Goal: Information Seeking & Learning: Compare options

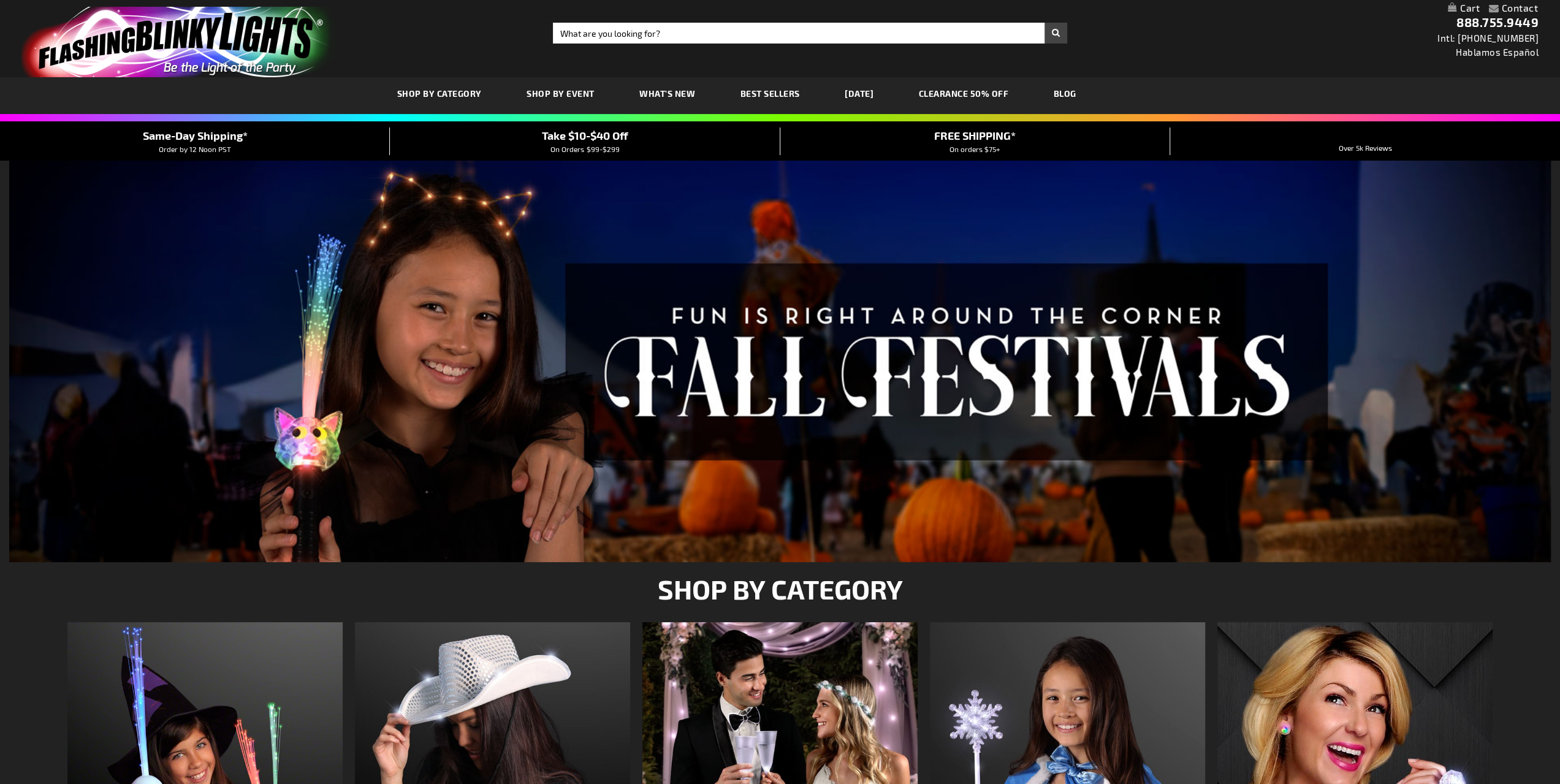
click at [0, 0] on span "SHOP BY CATEGORY" at bounding box center [0, 0] width 0 height 0
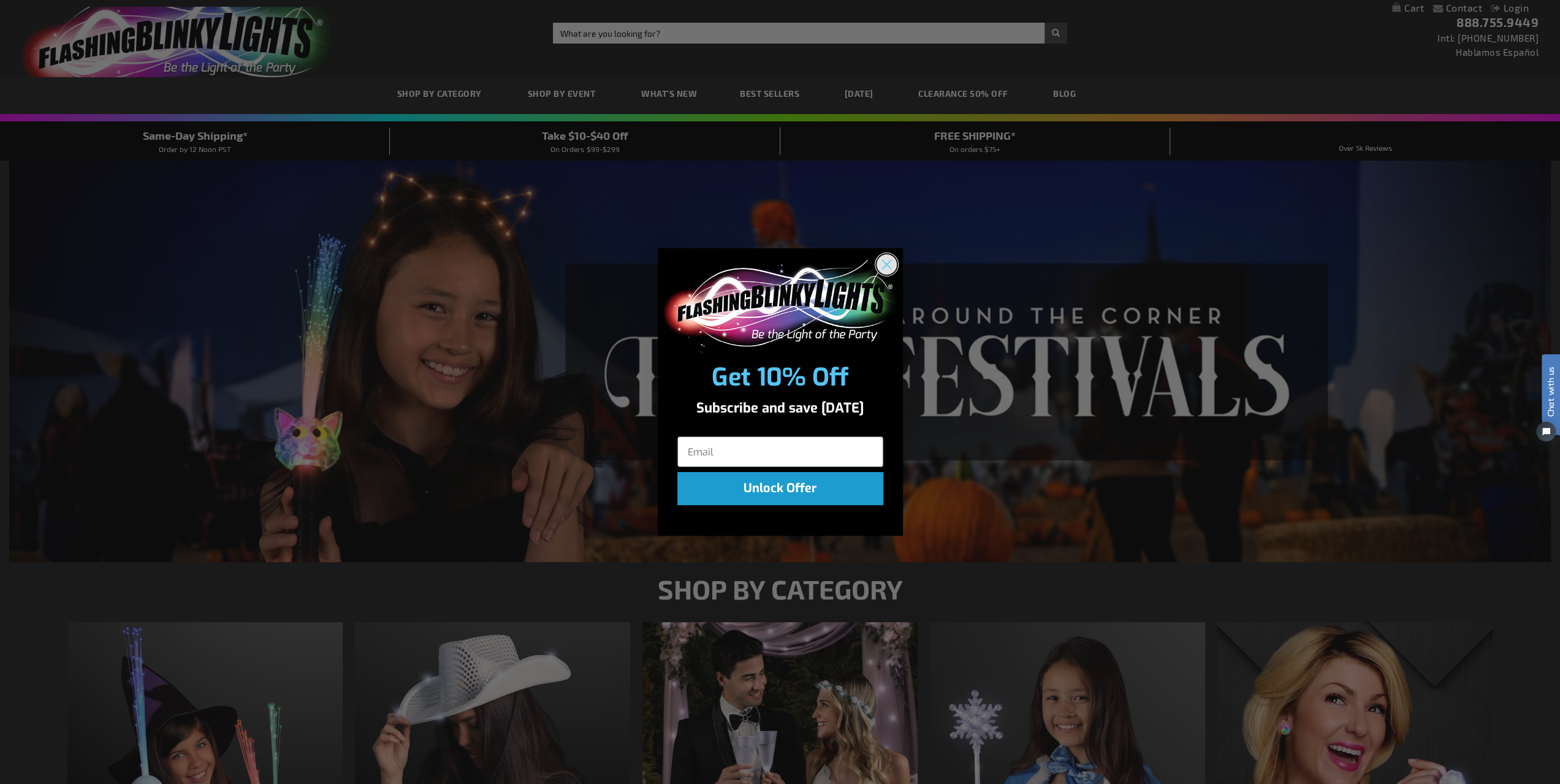
click at [890, 268] on icon "Close dialog" at bounding box center [886, 264] width 8 height 8
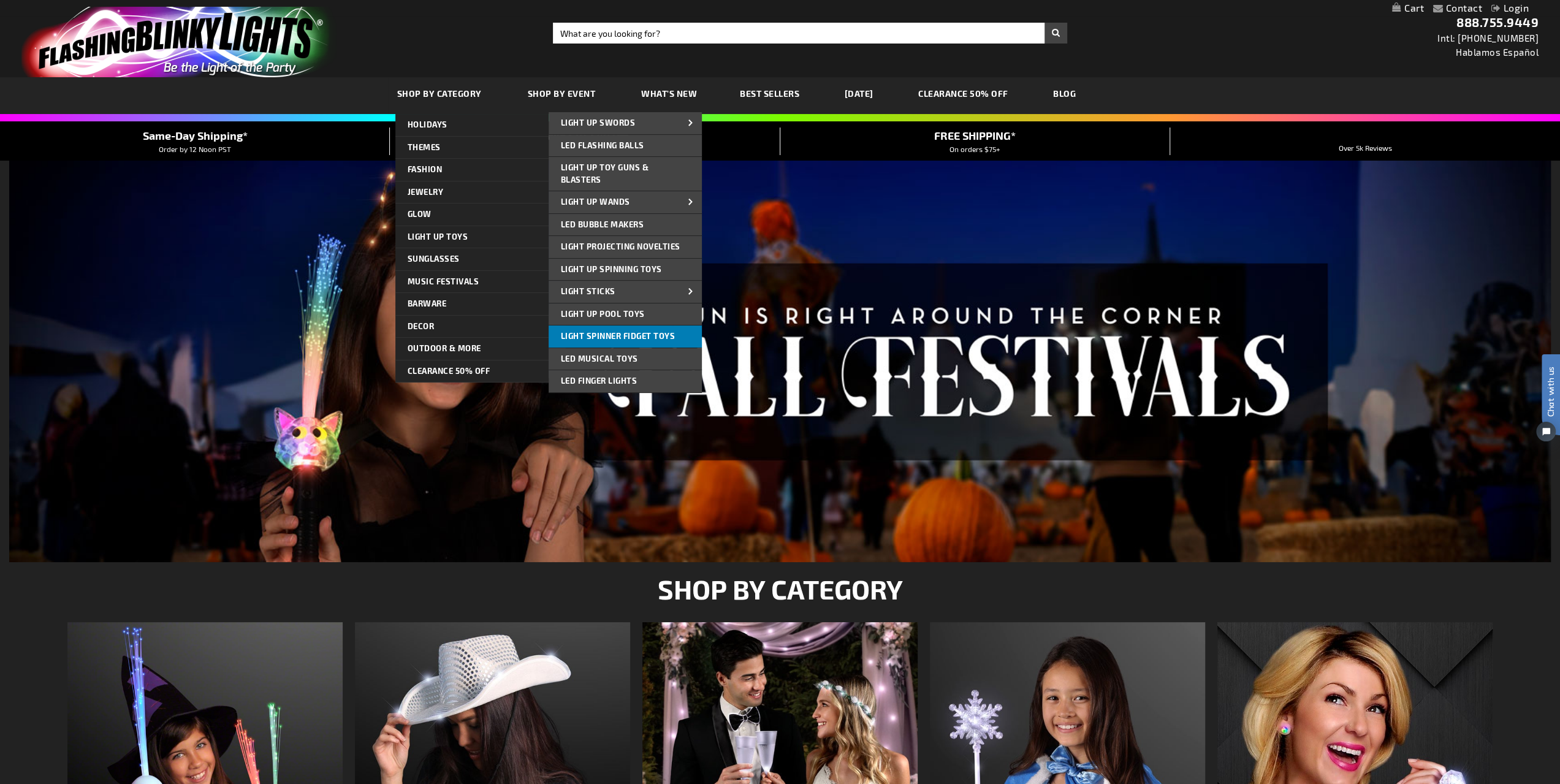
click at [594, 333] on span "Light Spinner Fidget Toys" at bounding box center [618, 335] width 114 height 10
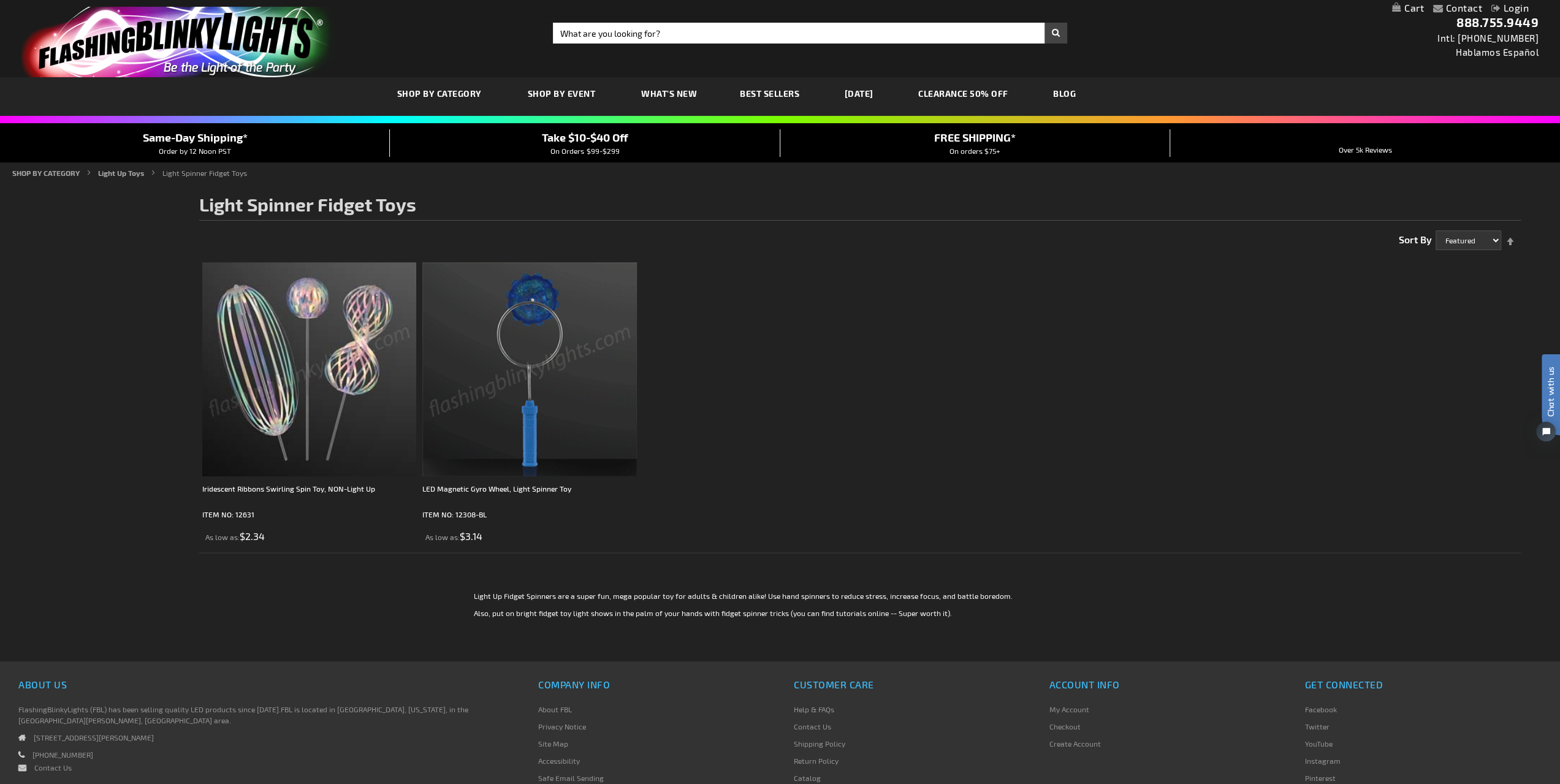
click at [308, 388] on img at bounding box center [309, 370] width 214 height 214
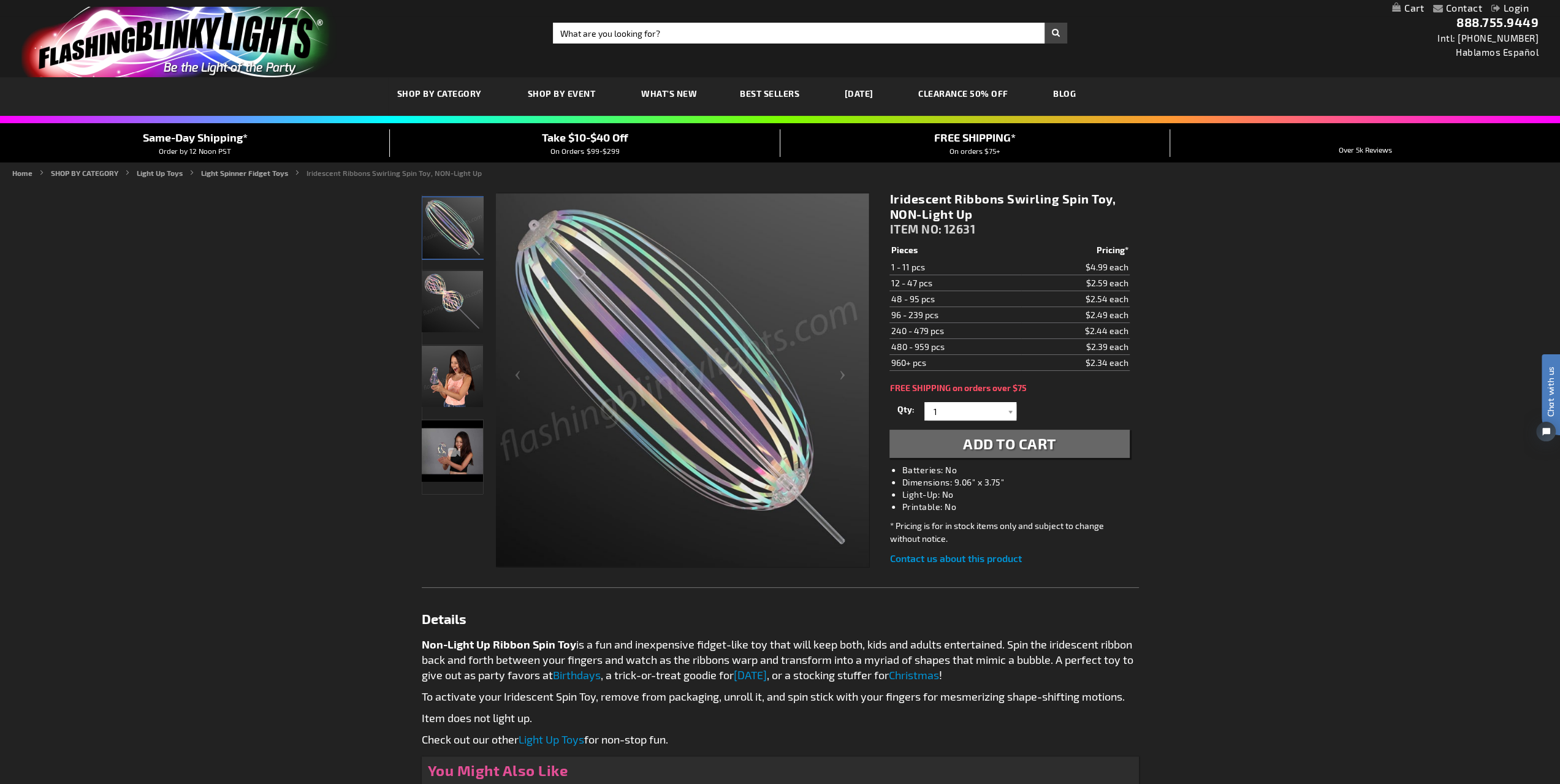
click at [429, 293] on img "Iridescent Ribbons Swirling Spin Toy, NON-Light Up" at bounding box center [453, 301] width 61 height 61
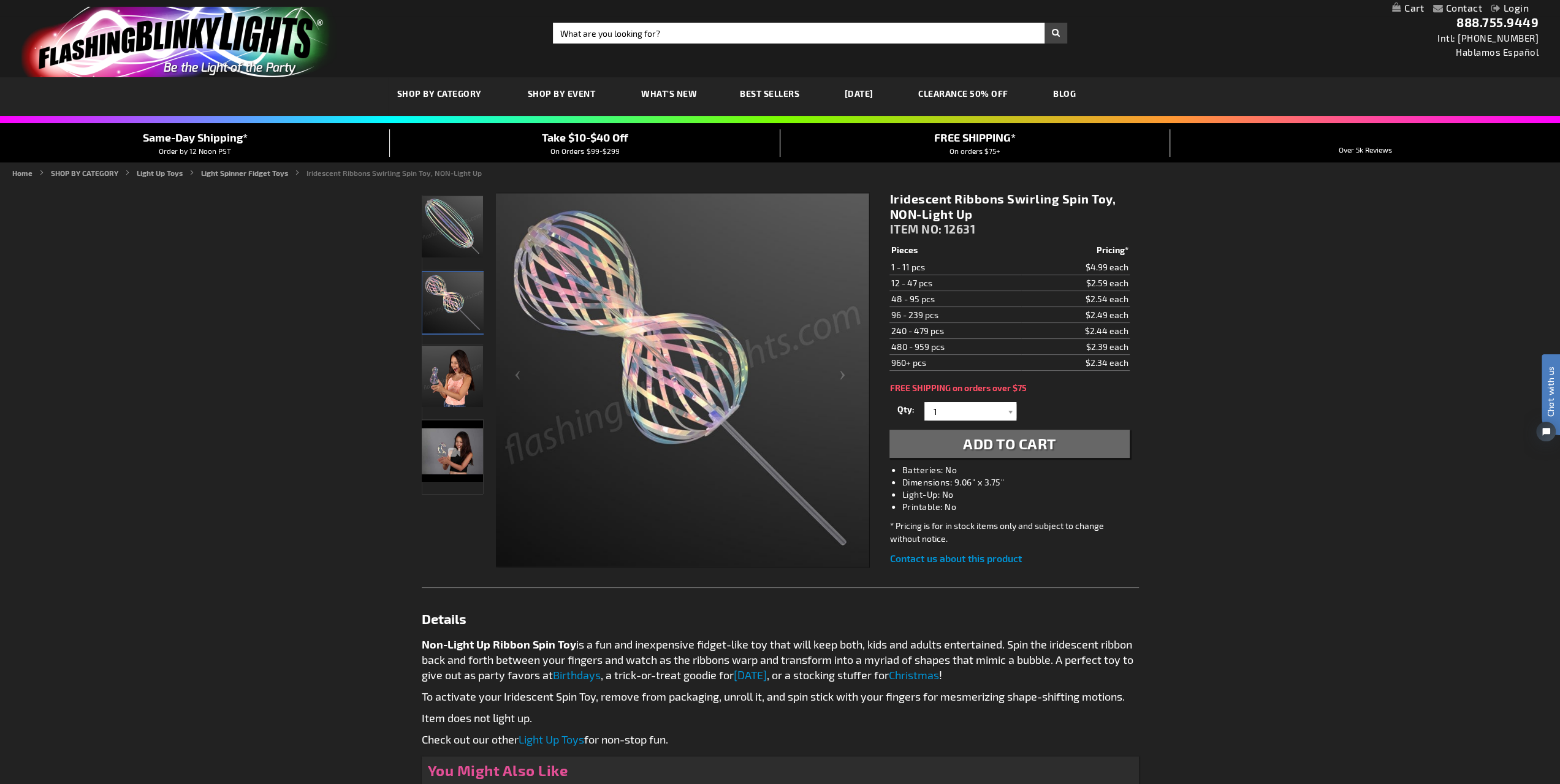
click at [449, 377] on img "Iridescent Ribbons Swirling Spin Toy, NON-Light Up" at bounding box center [453, 376] width 61 height 61
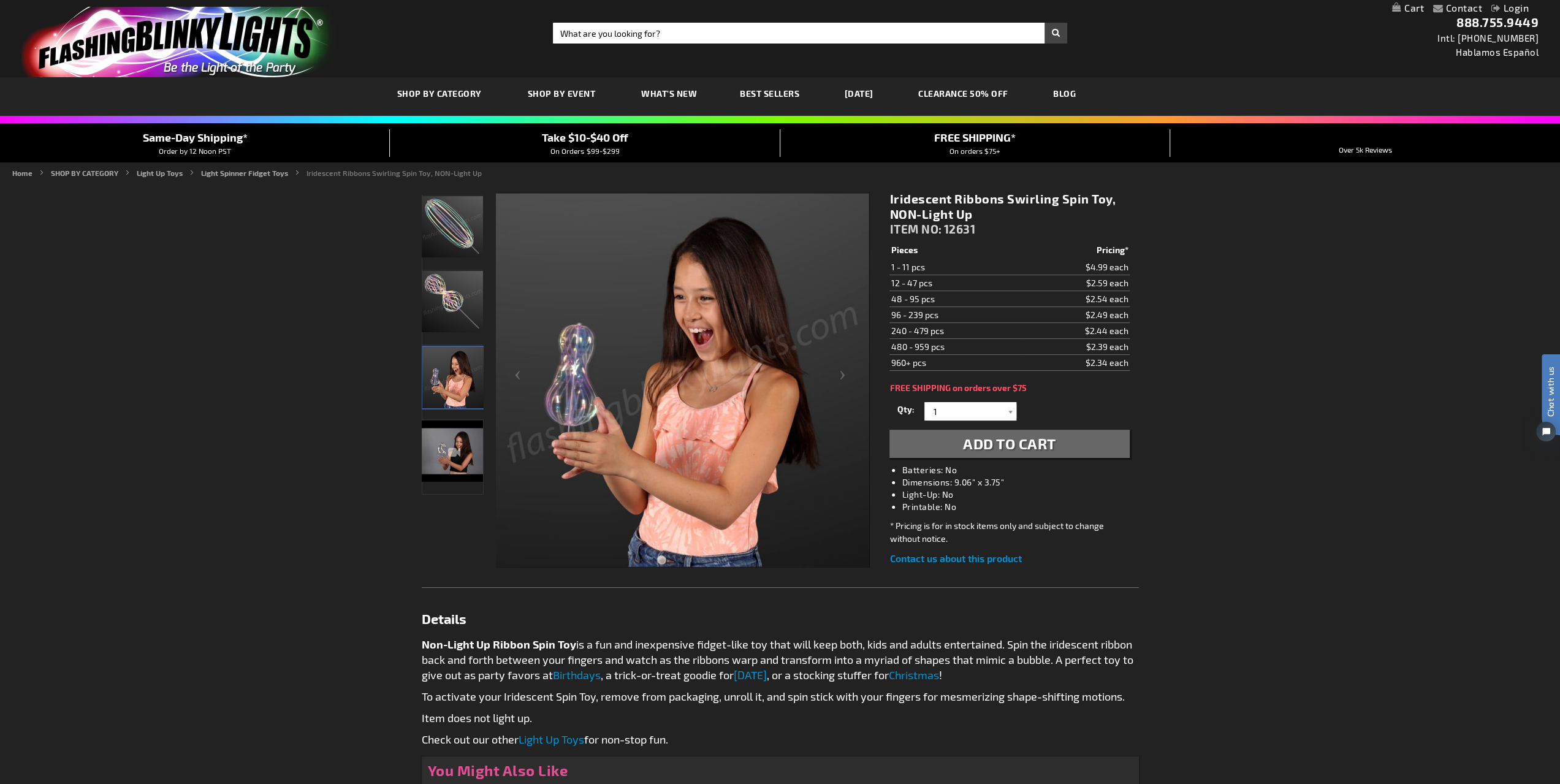
click at [456, 450] on div "Iridescent Ribbons Swirling Spin Toy, NON-Light Up" at bounding box center [453, 456] width 61 height 75
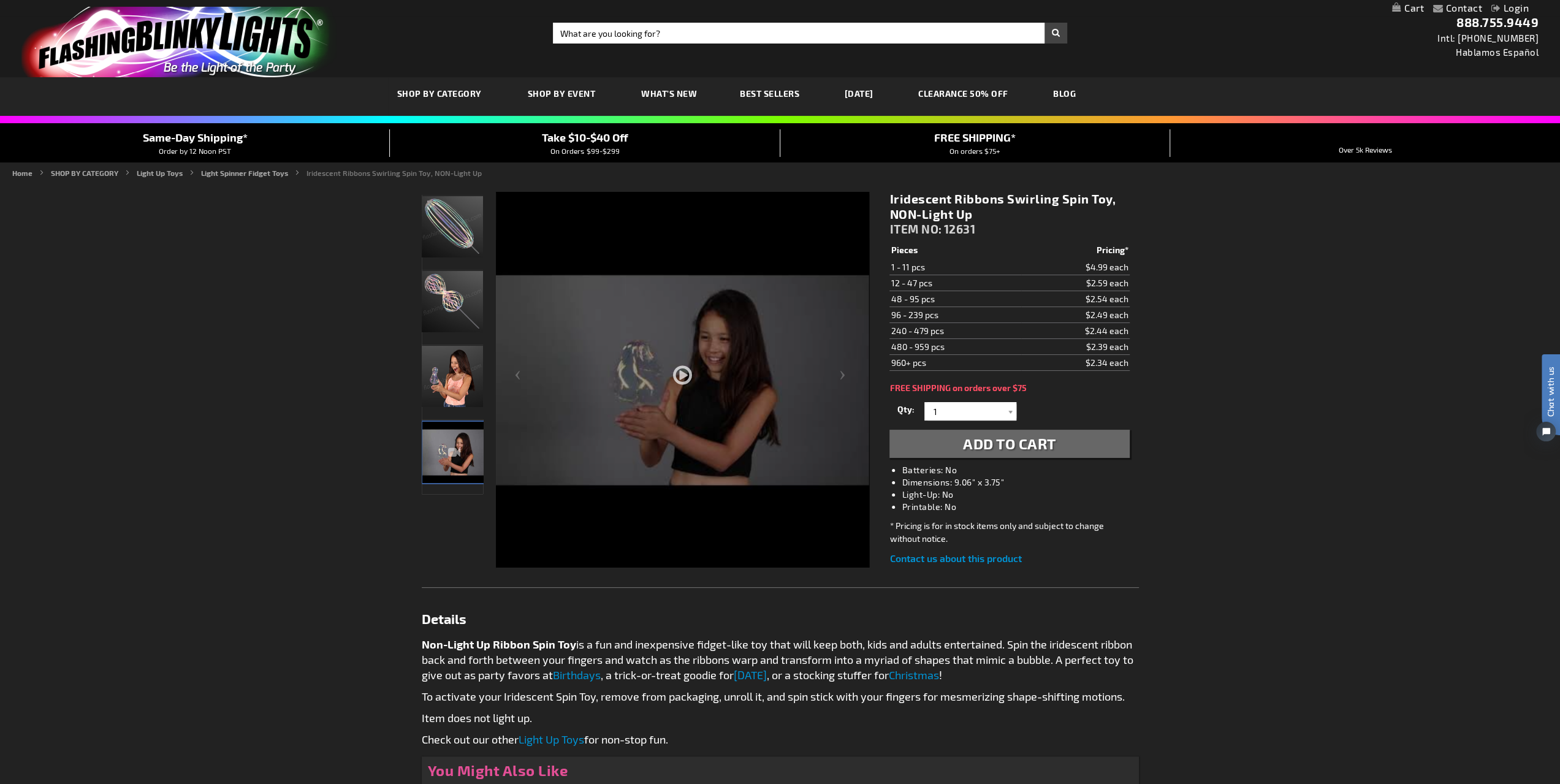
click at [682, 376] on div at bounding box center [682, 415] width 373 height 448
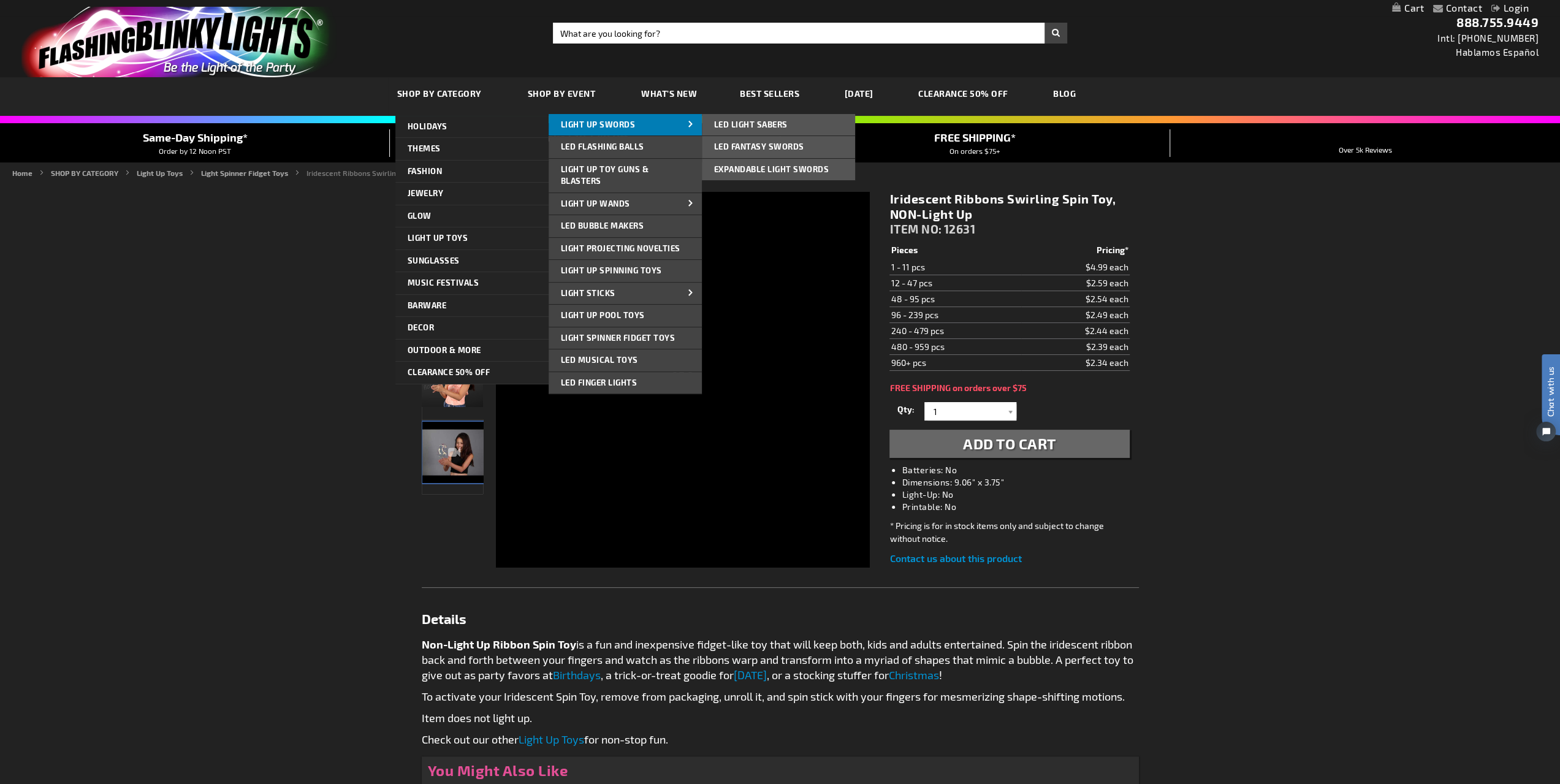
click at [637, 122] on link "Light Up Swords" at bounding box center [625, 124] width 153 height 22
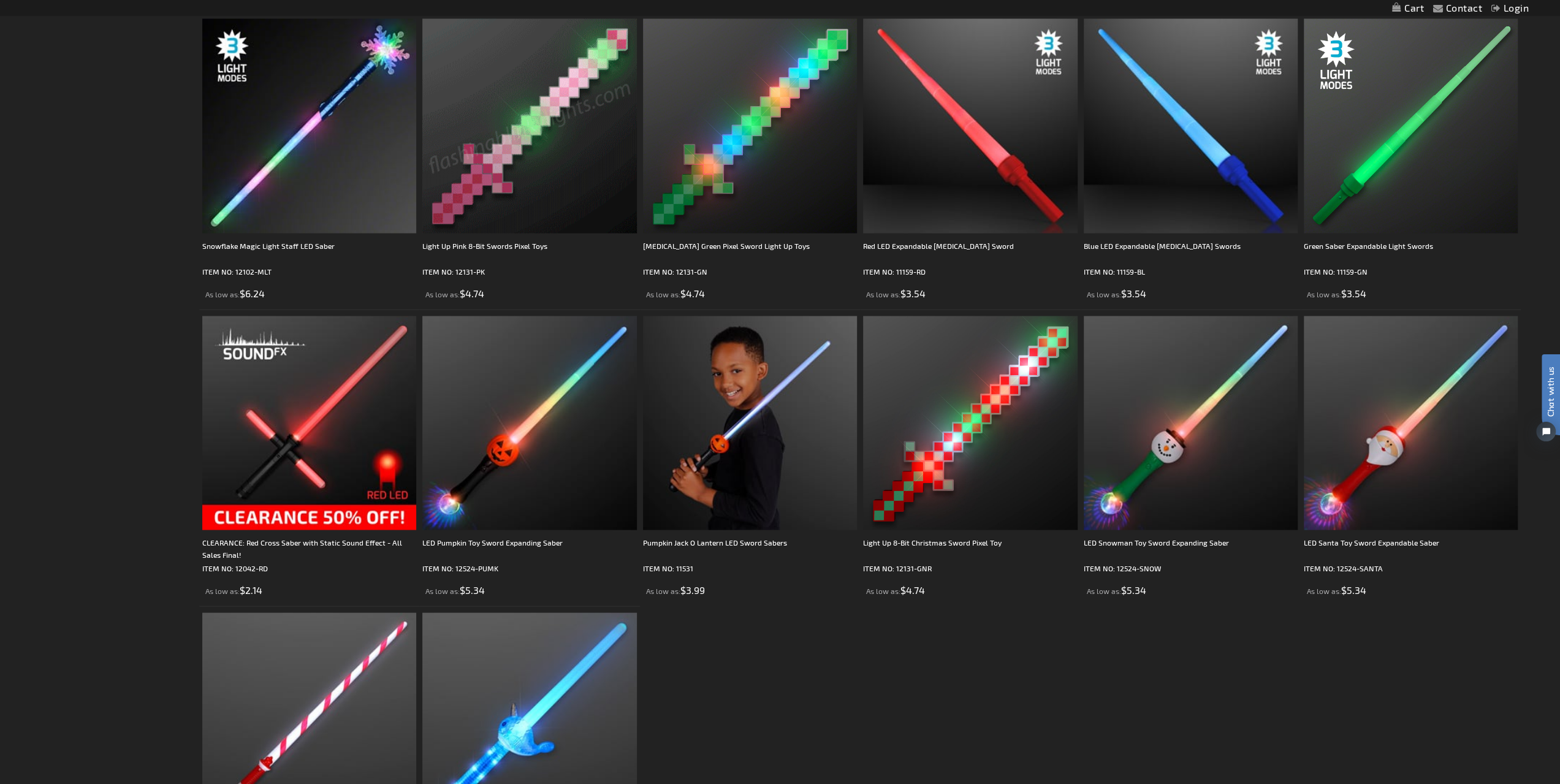
scroll to position [2329, 0]
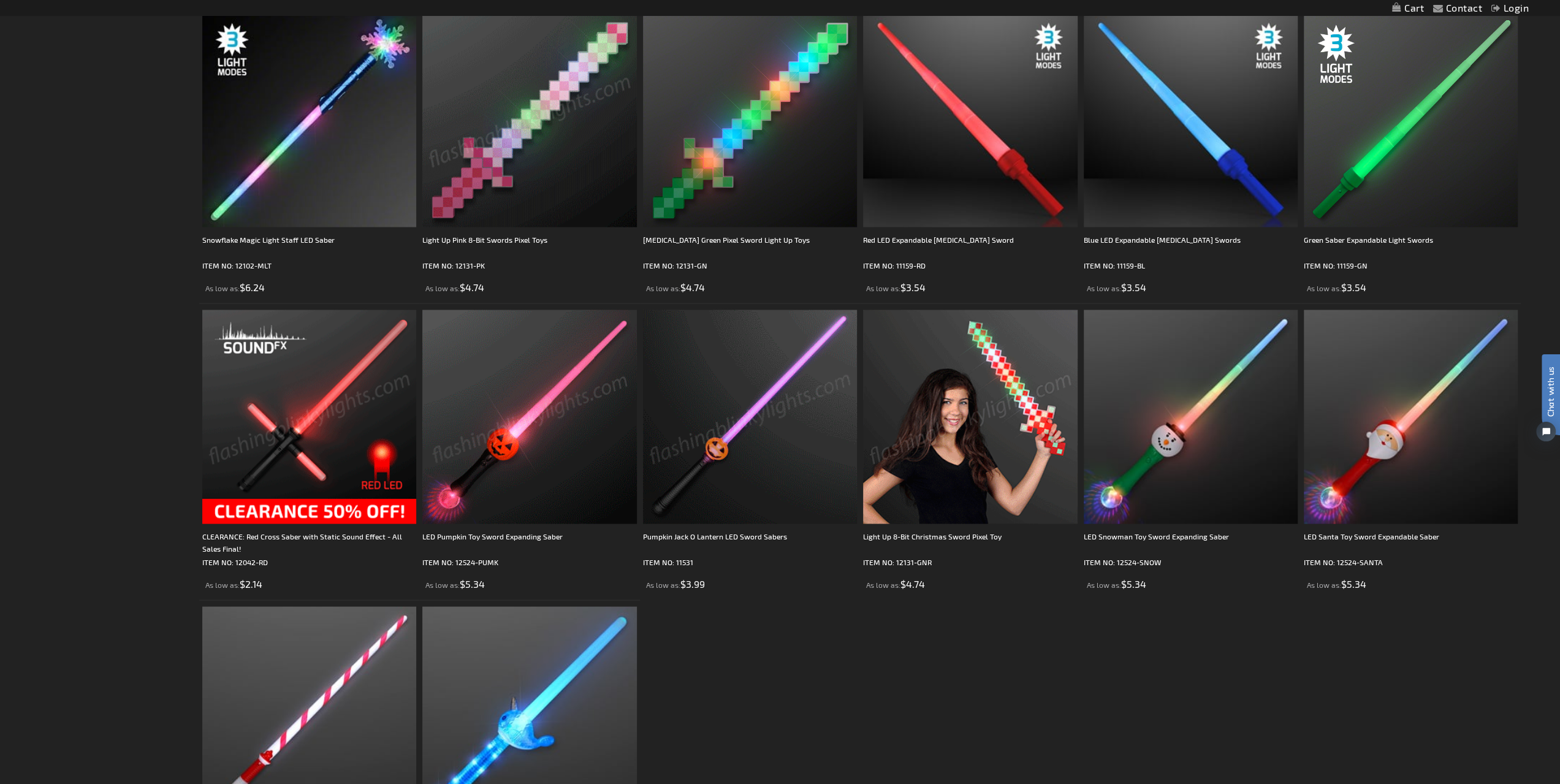
click at [927, 453] on img at bounding box center [970, 417] width 214 height 214
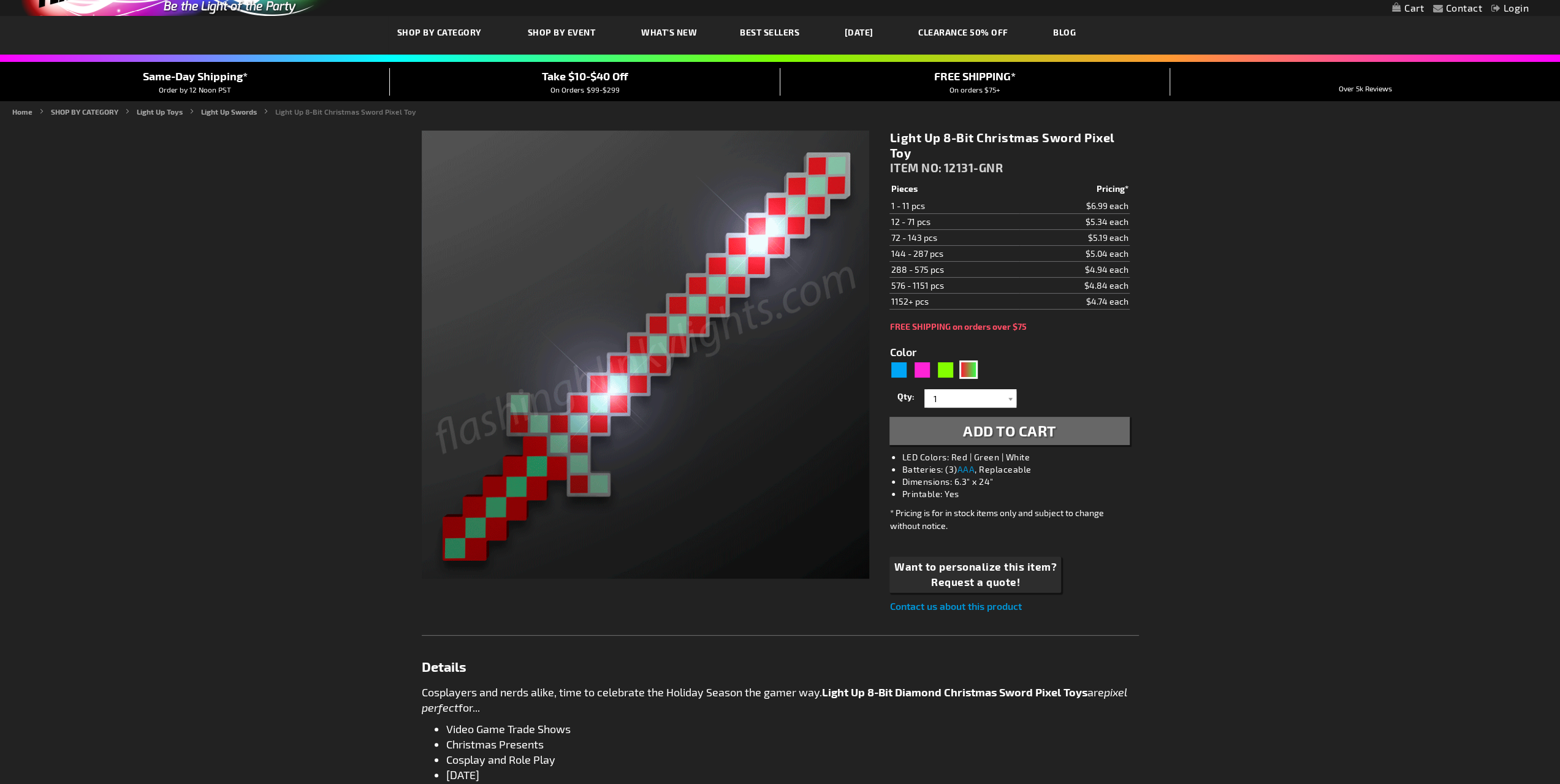
drag, startPoint x: 910, startPoint y: 219, endPoint x: 1080, endPoint y: 231, distance: 170.4
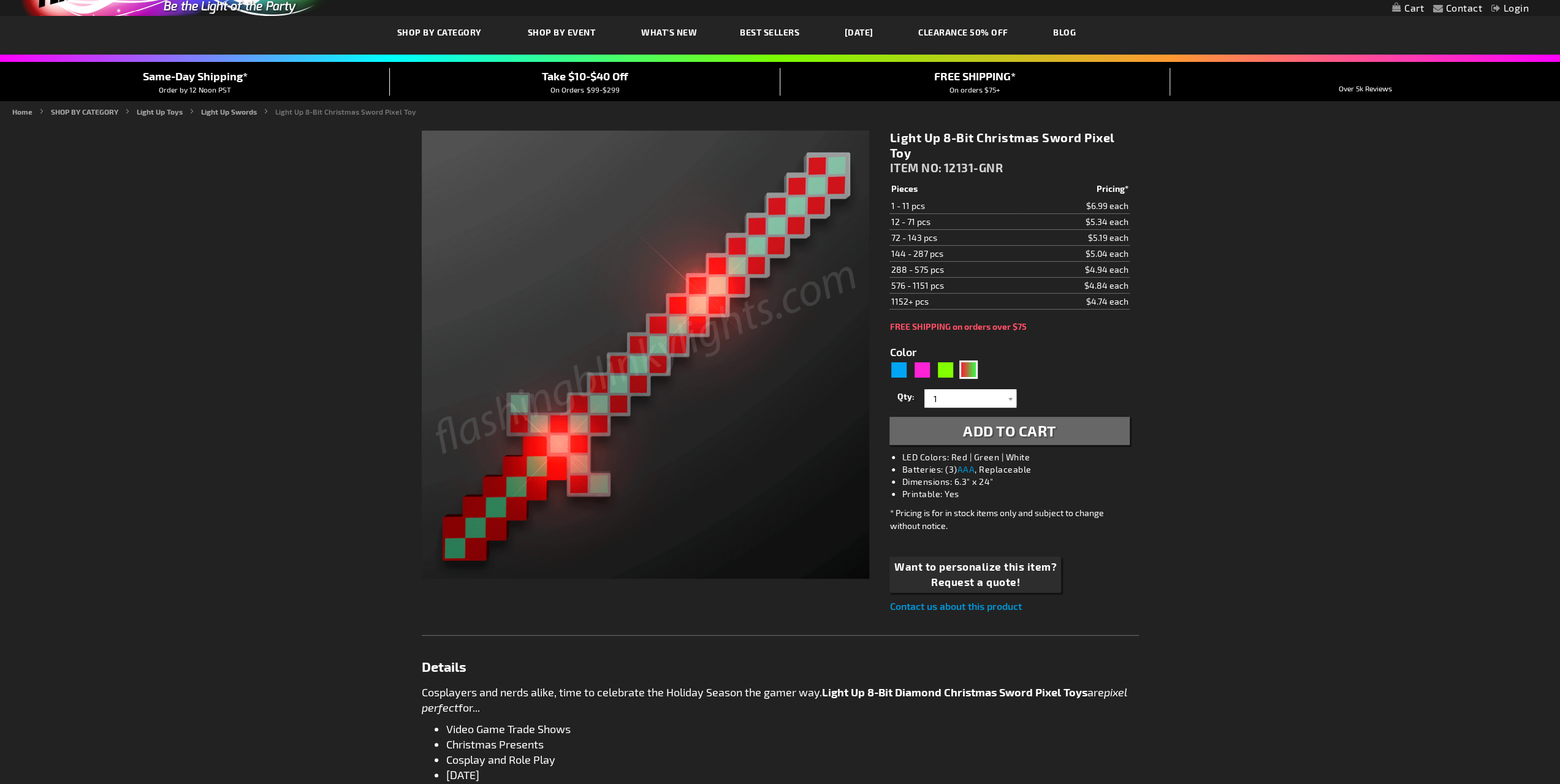
click at [1081, 233] on tbody "Pieces Pricing* 1 - 11 pcs $6.99 each 12 - 71 pcs $5.34 each 72 - 143 pcs $5.19…" at bounding box center [1009, 245] width 239 height 129
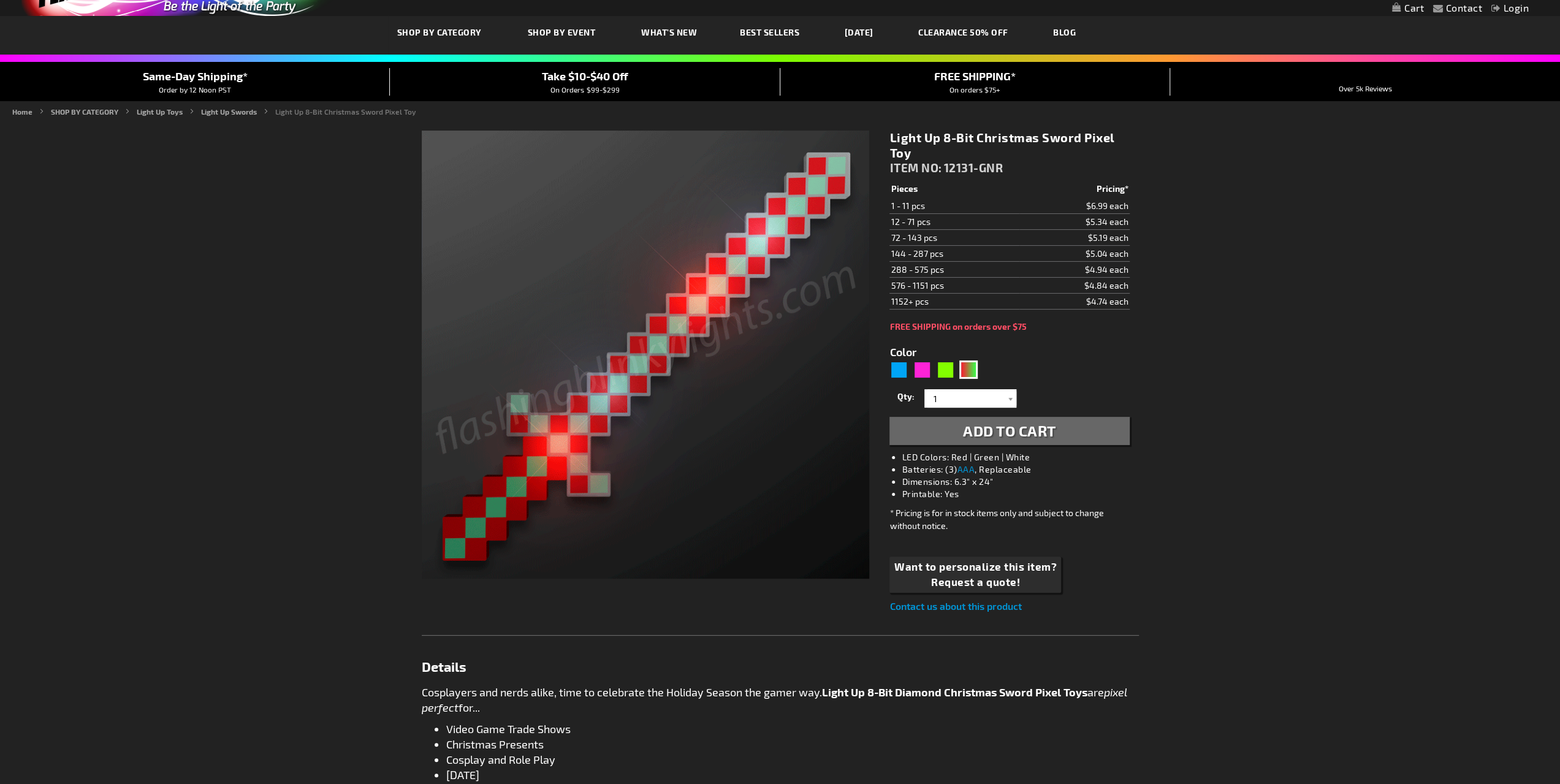
click at [909, 215] on td "12 - 71 pcs" at bounding box center [955, 221] width 130 height 16
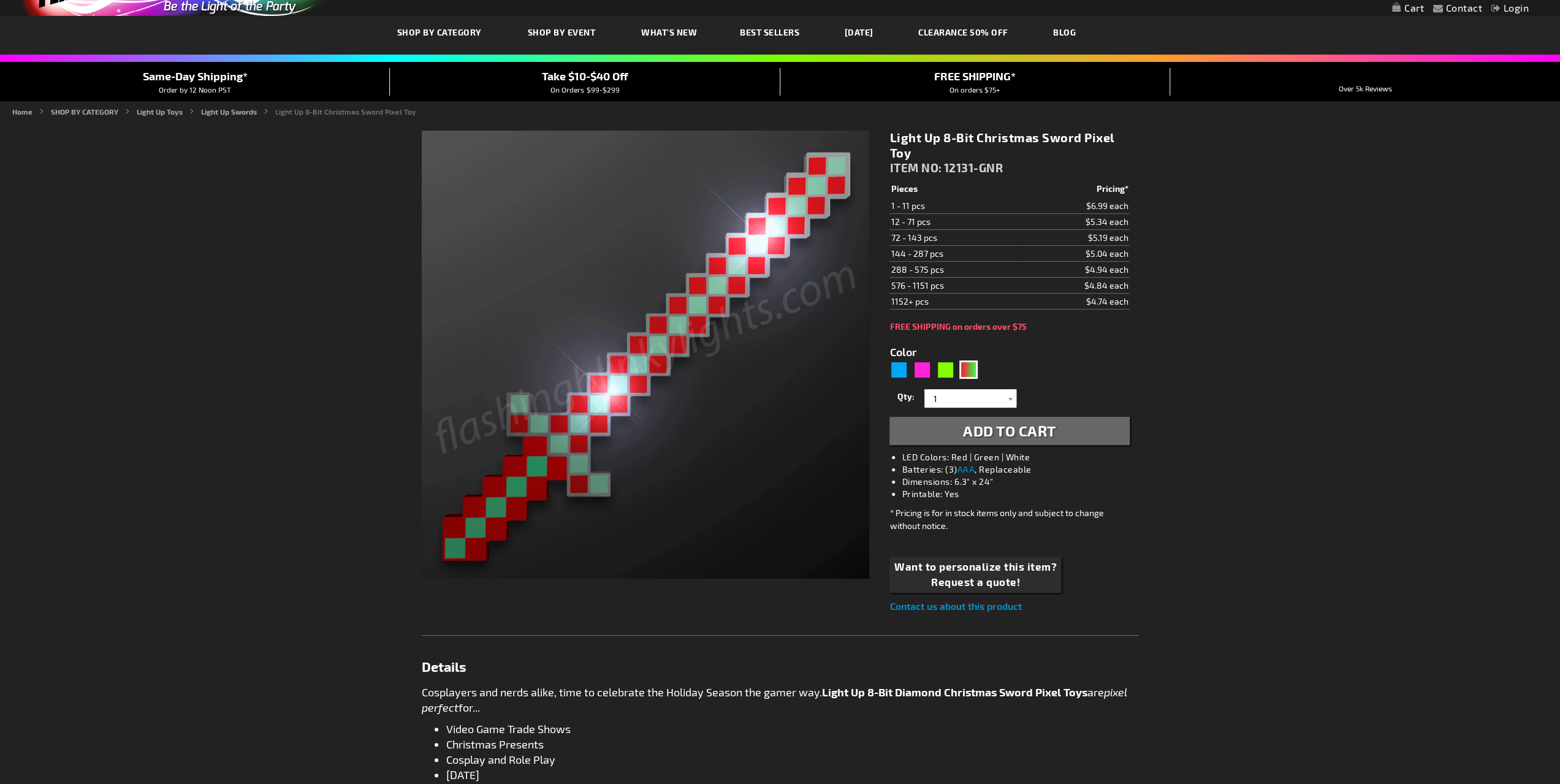
drag, startPoint x: 1089, startPoint y: 218, endPoint x: 1125, endPoint y: 216, distance: 36.1
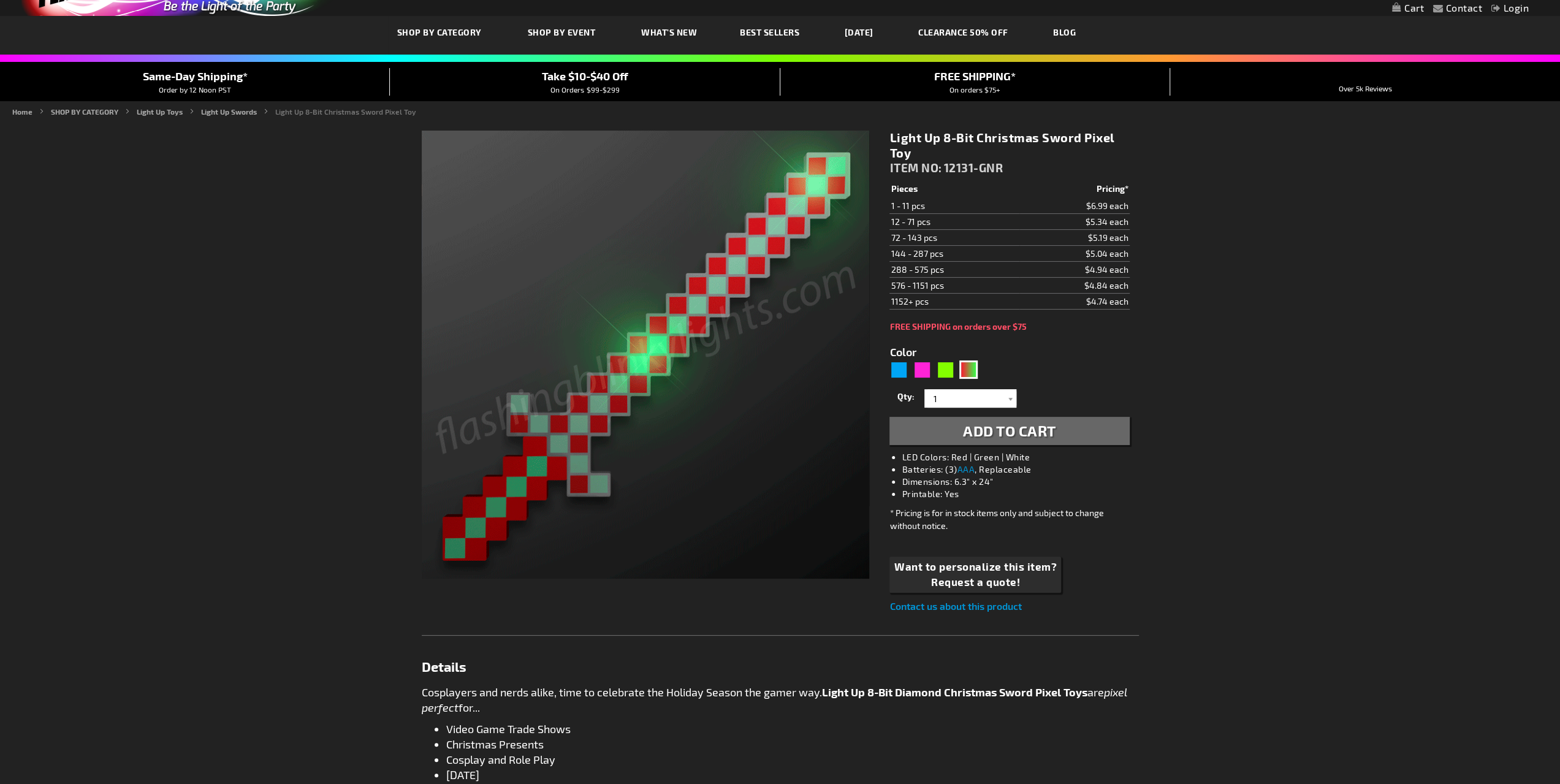
click at [1125, 216] on td "$5.34 each" at bounding box center [1074, 221] width 110 height 16
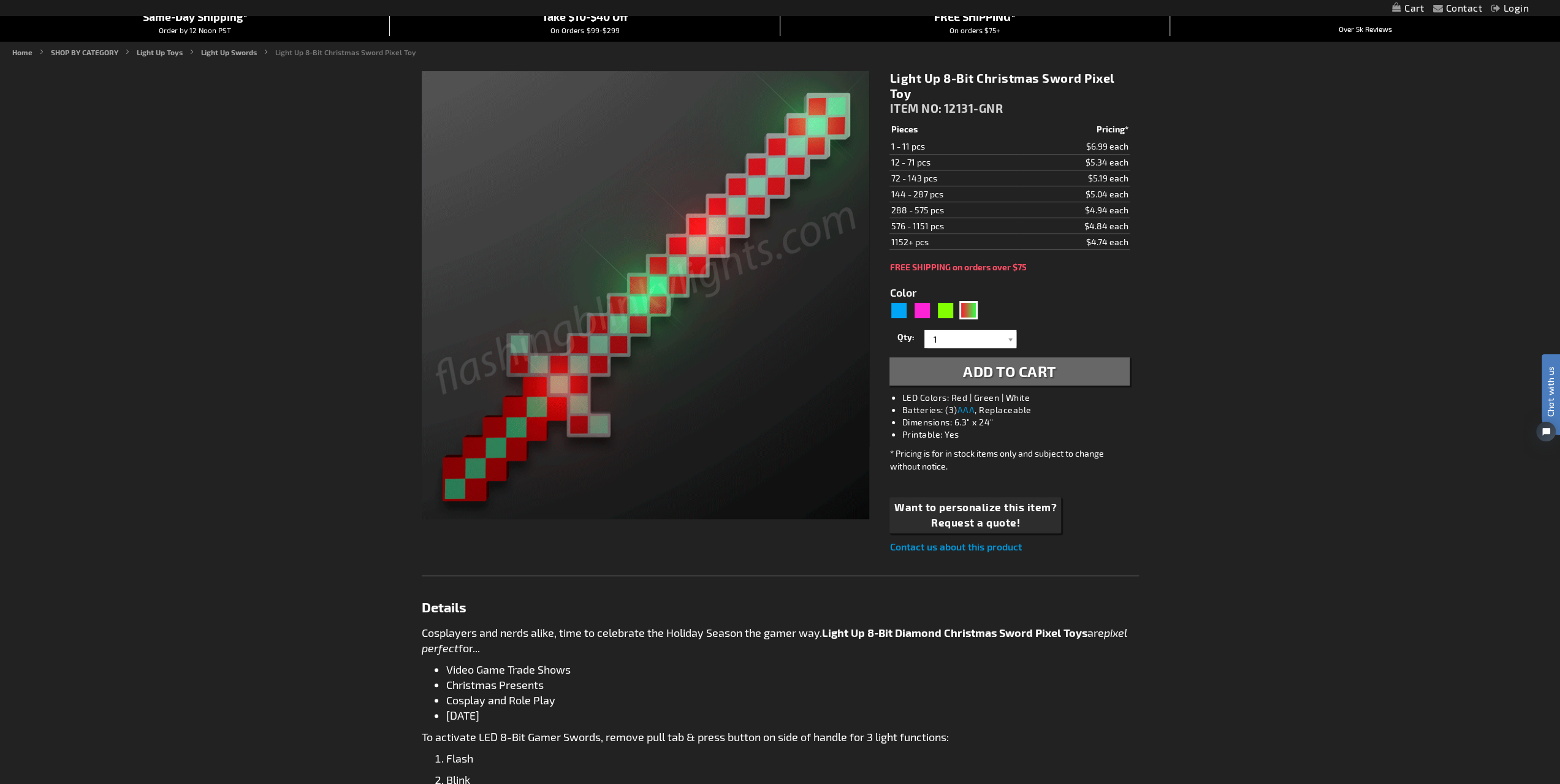
scroll to position [123, 0]
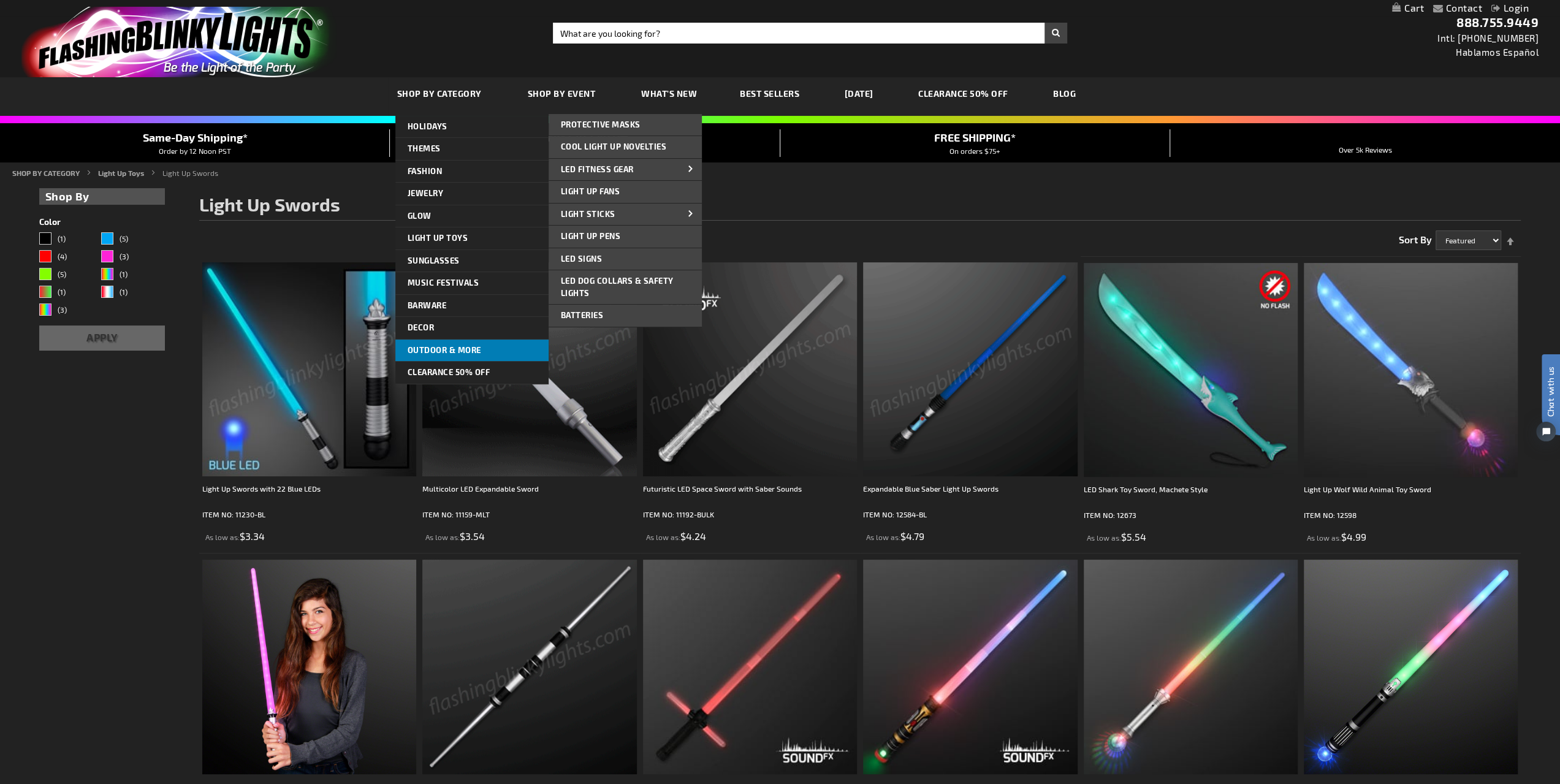
click at [439, 349] on span "Outdoor & More" at bounding box center [444, 349] width 73 height 10
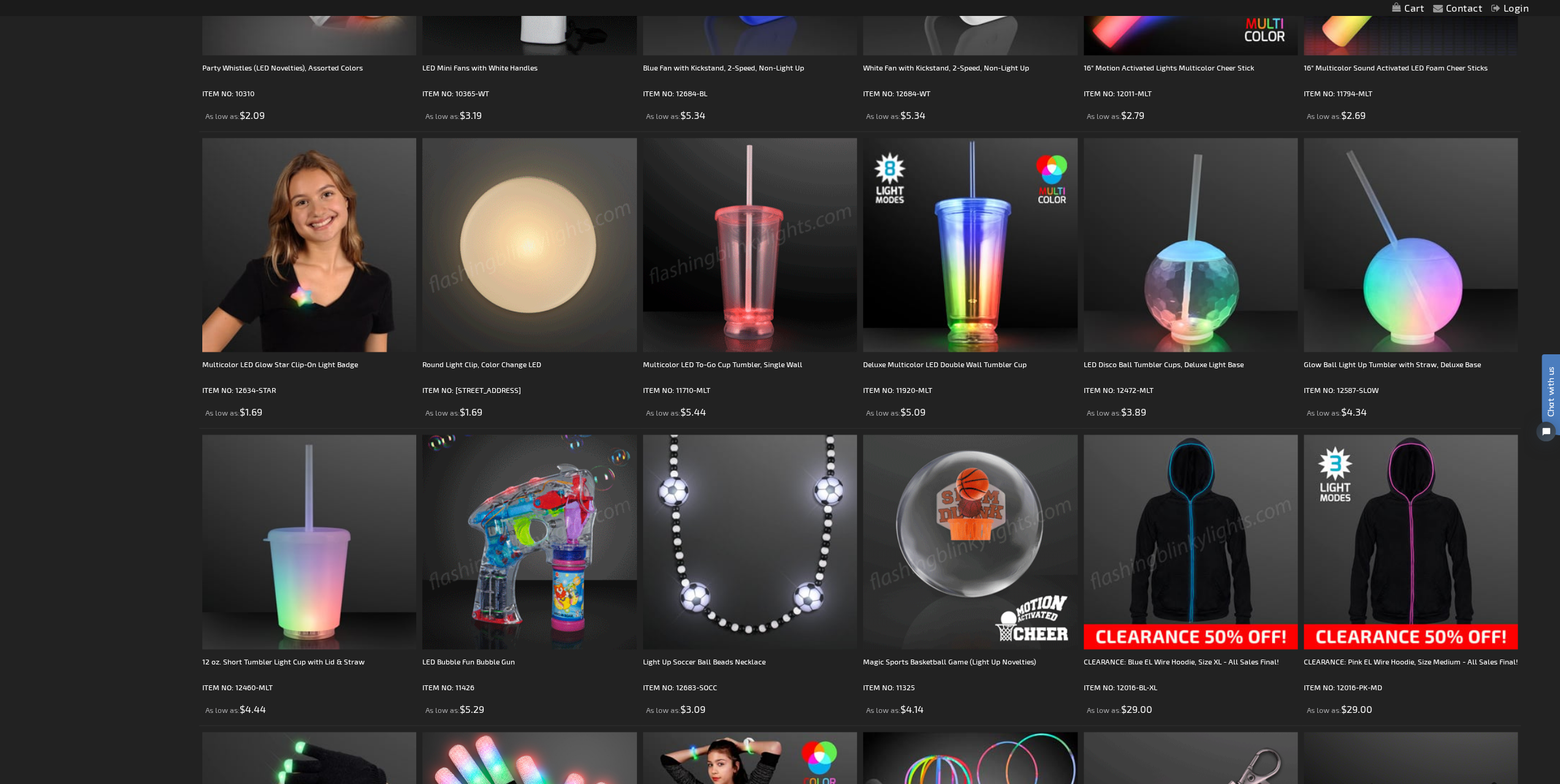
scroll to position [1409, 0]
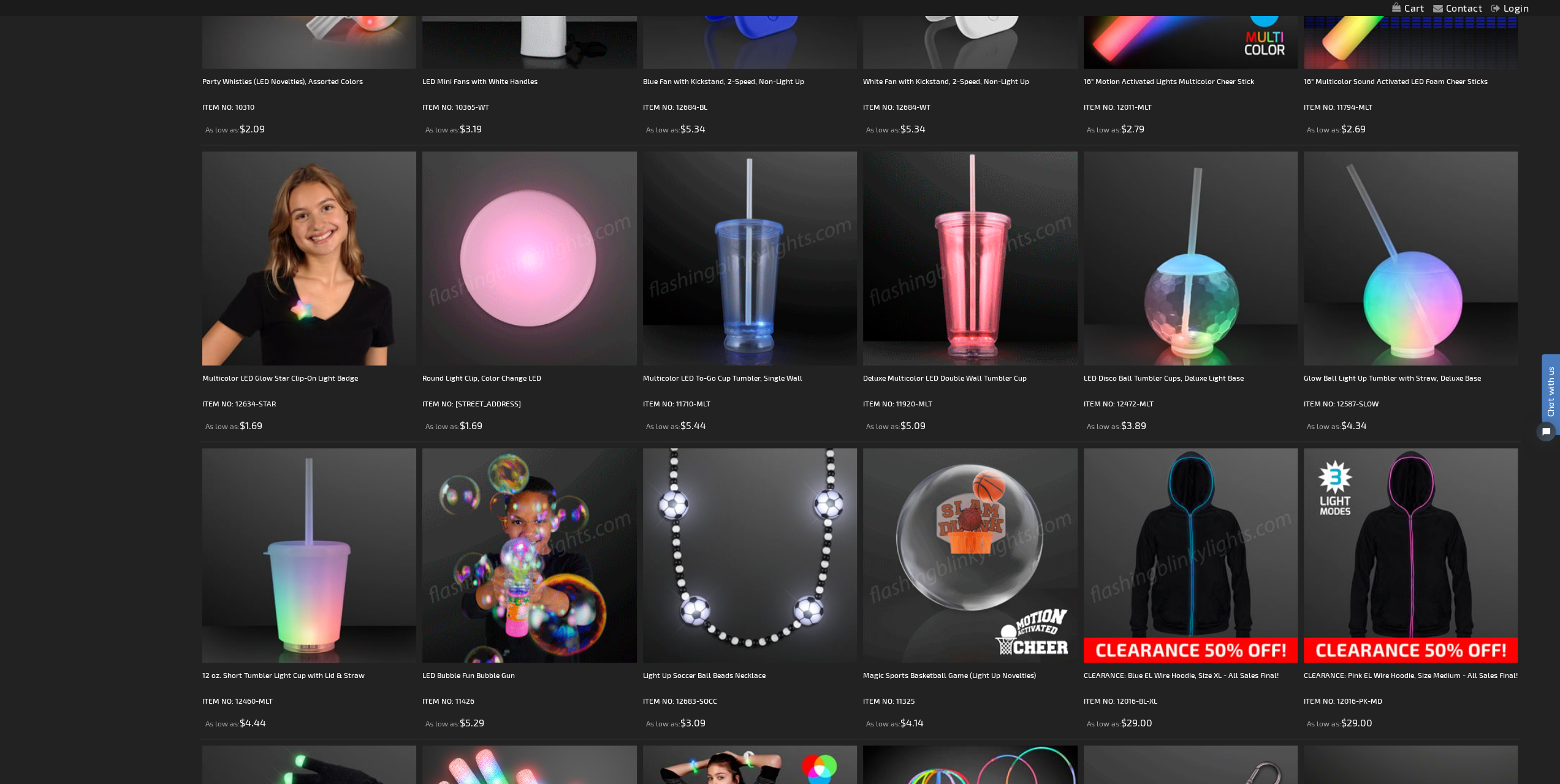
click at [924, 339] on img at bounding box center [970, 258] width 214 height 214
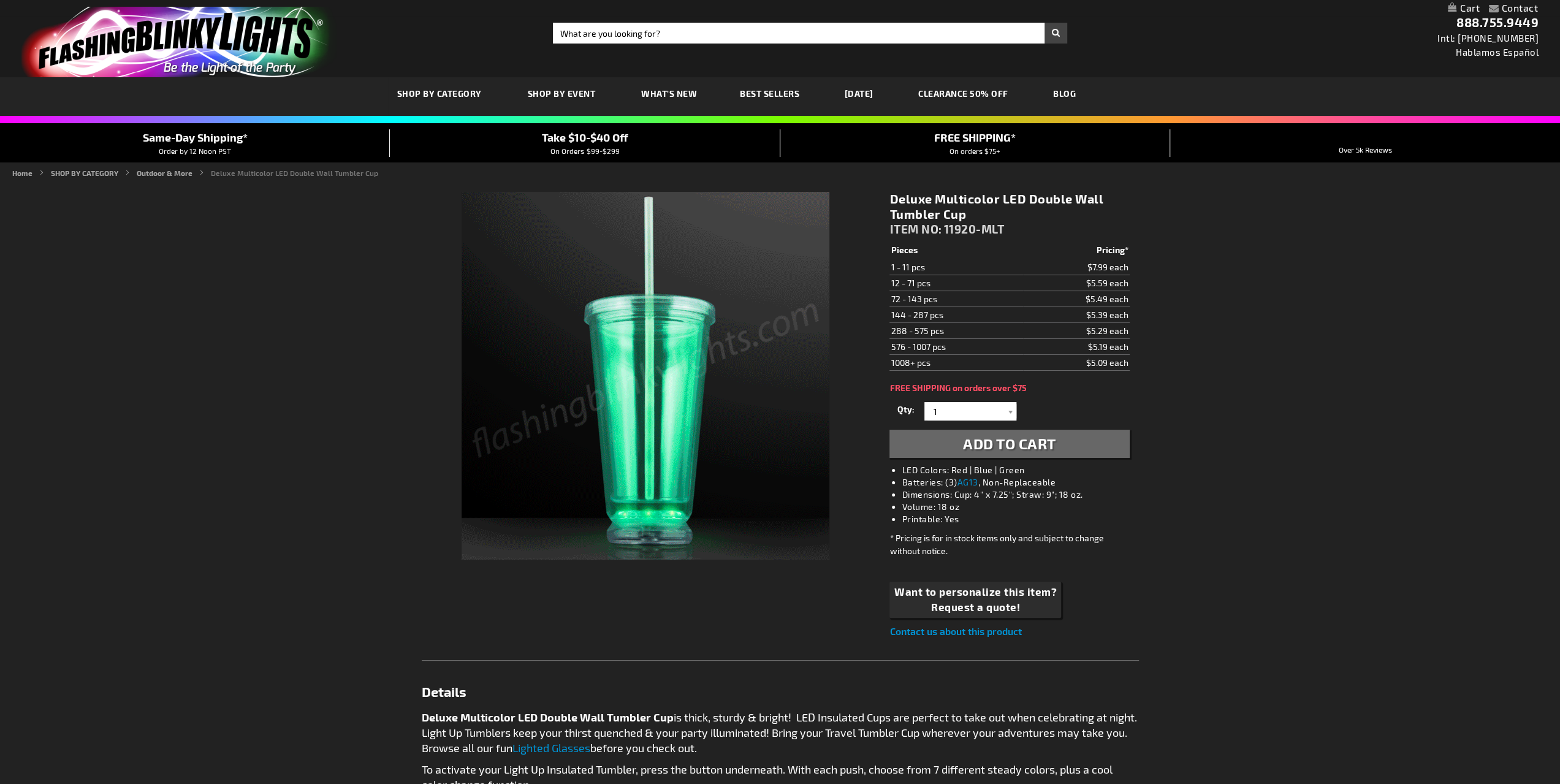
drag, startPoint x: 908, startPoint y: 287, endPoint x: 1119, endPoint y: 280, distance: 211.1
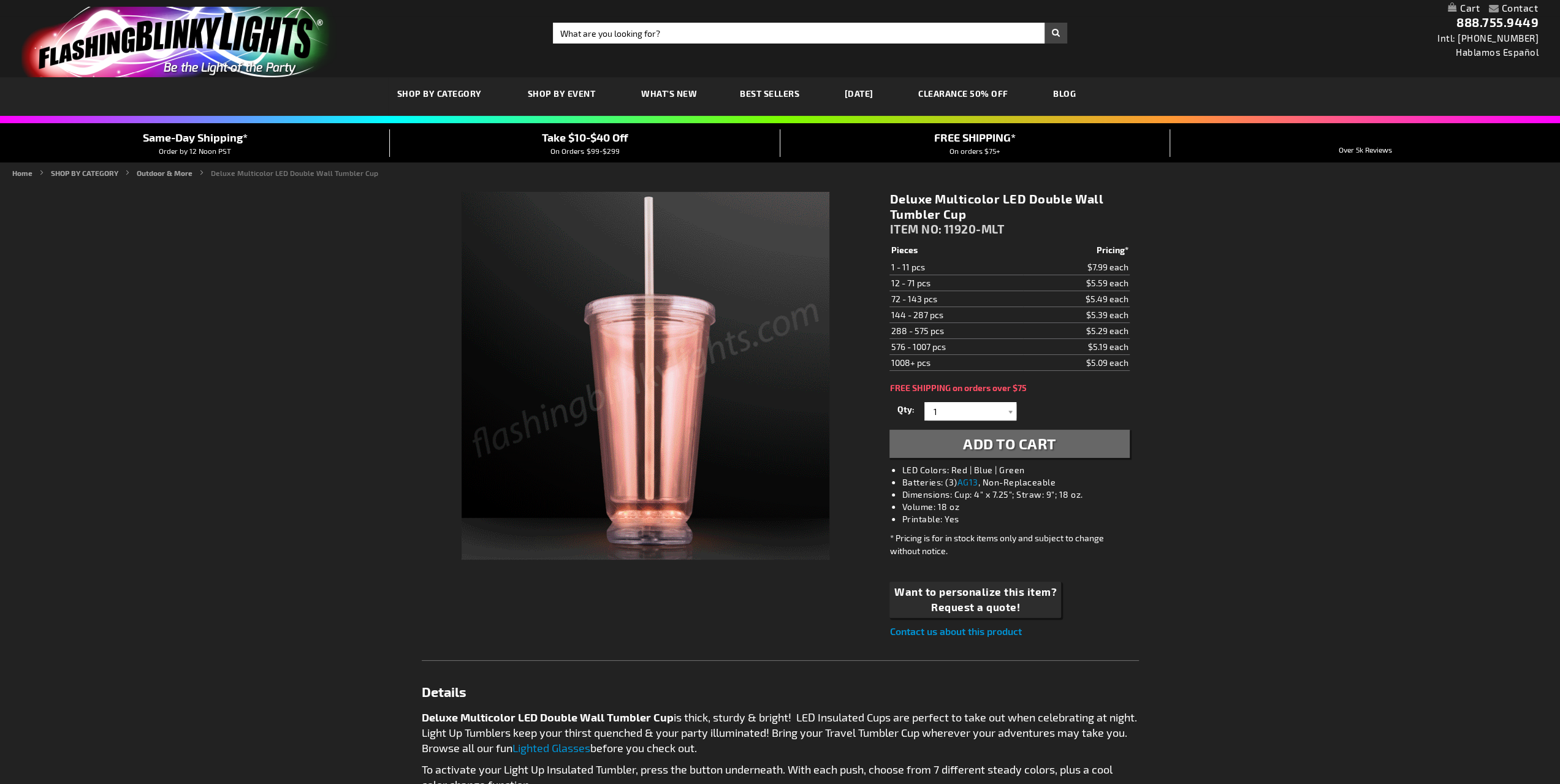
click at [1119, 280] on tr "12 - 71 pcs $5.59 each" at bounding box center [1009, 283] width 239 height 16
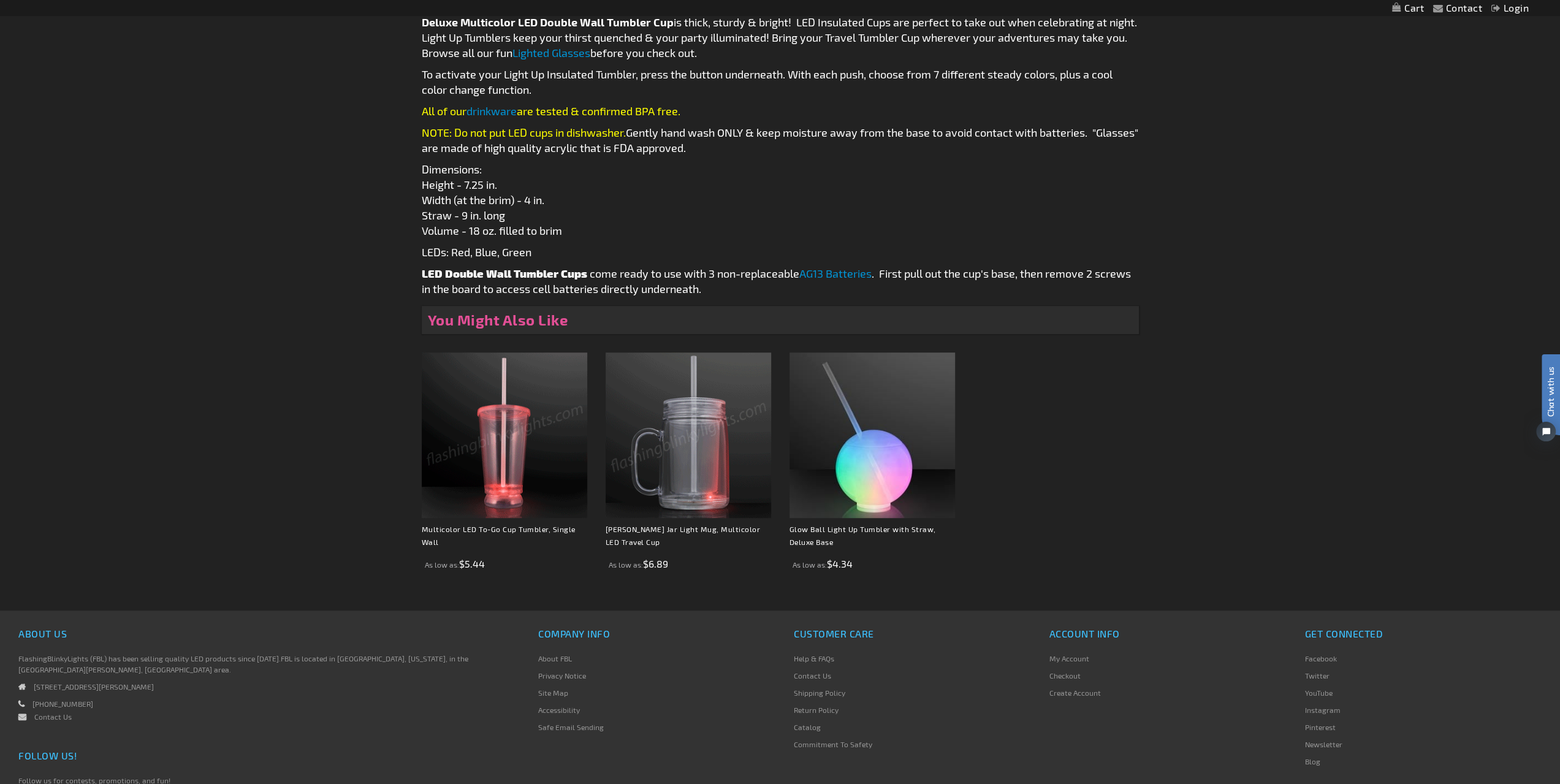
scroll to position [796, 0]
